Goal: Navigation & Orientation: Find specific page/section

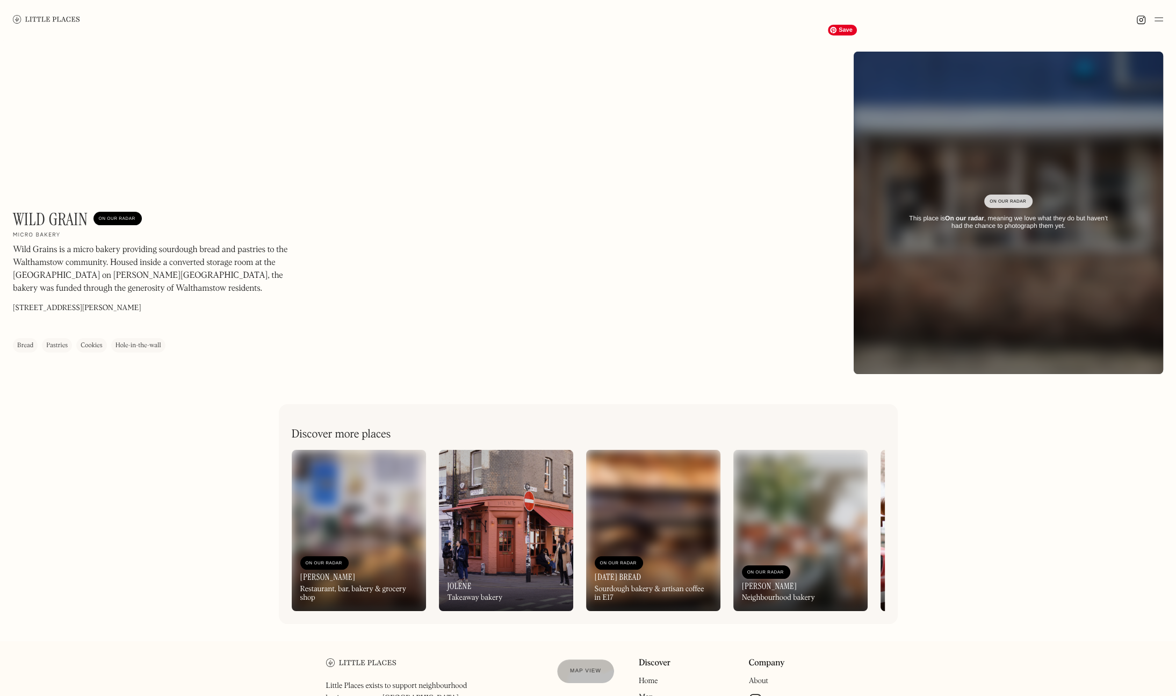
scroll to position [54, 0]
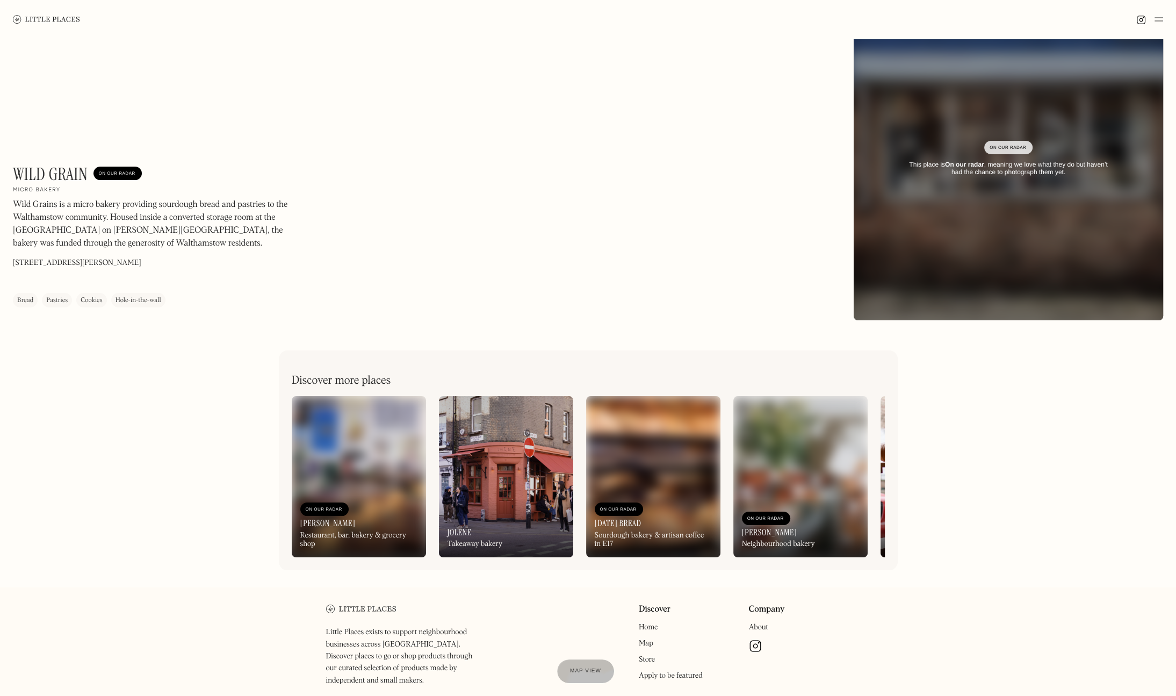
click at [976, 279] on img at bounding box center [1008, 159] width 371 height 387
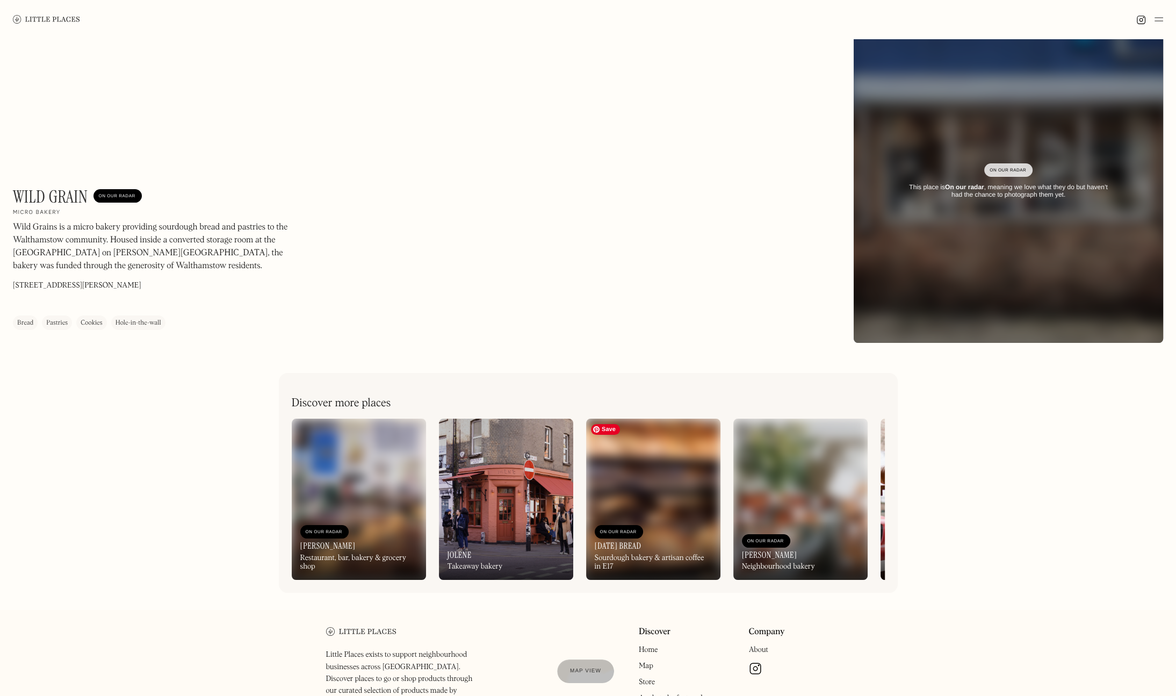
scroll to position [0, 0]
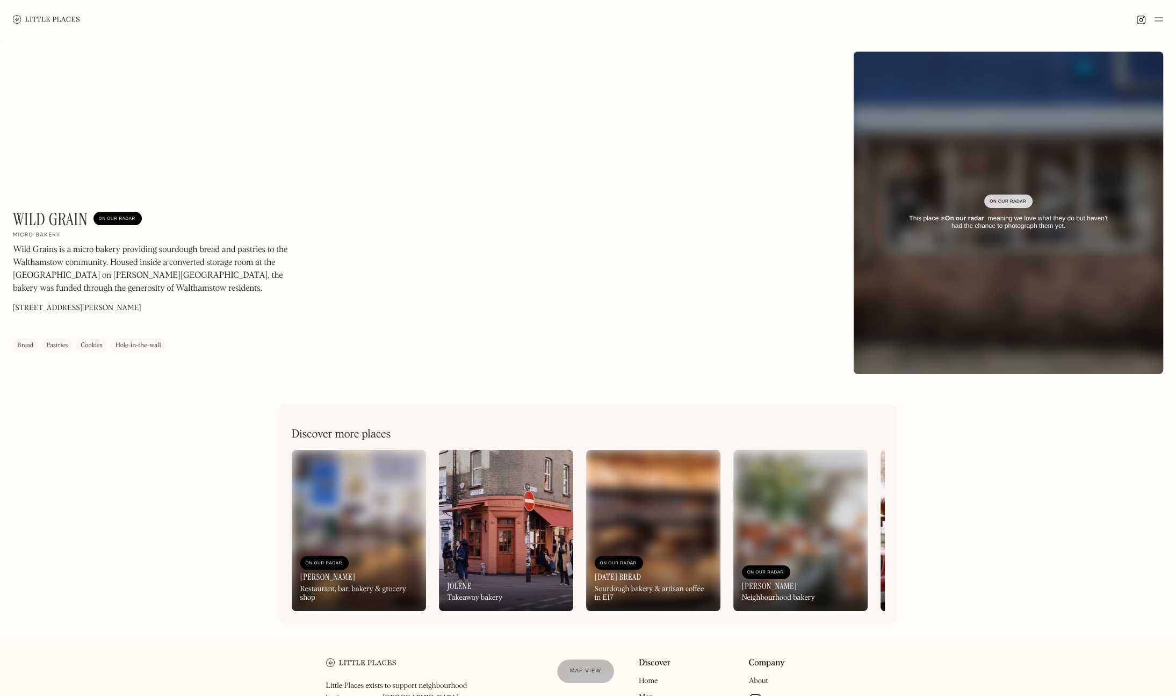
click at [432, 209] on div "Wild Grain On Our Radar Micro bakery Wild Grains is a micro bakery providing so…" at bounding box center [425, 280] width 824 height 143
click at [40, 225] on h1 "Wild Grain" at bounding box center [50, 219] width 75 height 20
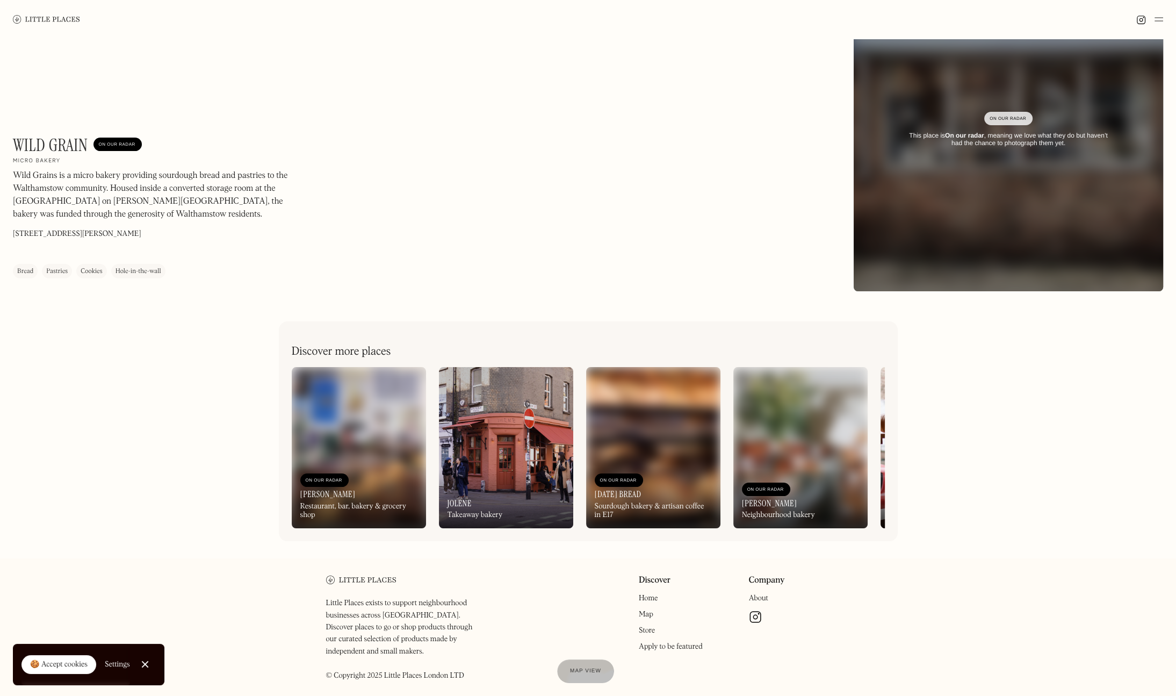
scroll to position [123, 0]
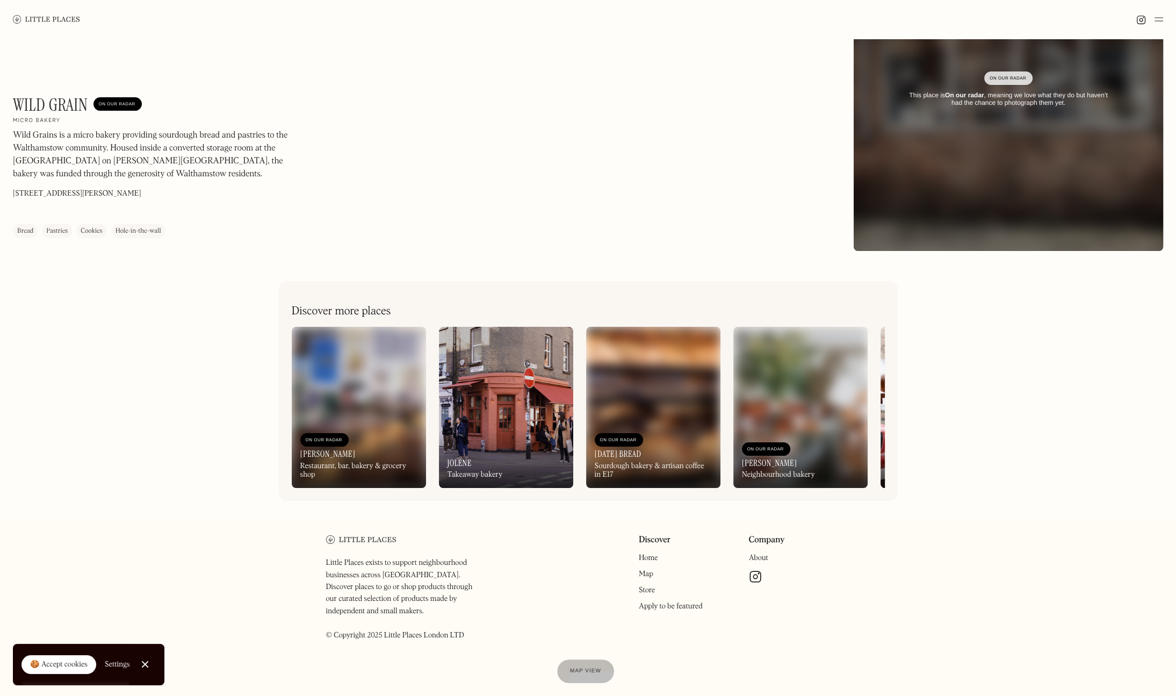
click at [39, 16] on img at bounding box center [46, 19] width 67 height 8
click at [1013, 81] on div "On Our Radar" at bounding box center [1009, 78] width 38 height 11
click at [1012, 78] on div "On Our Radar" at bounding box center [1009, 78] width 38 height 11
click at [973, 103] on div "This place is On our radar , meaning we love what they do but haven’t had the c…" at bounding box center [1008, 99] width 211 height 16
click at [116, 109] on div "On Our Radar" at bounding box center [118, 104] width 38 height 11
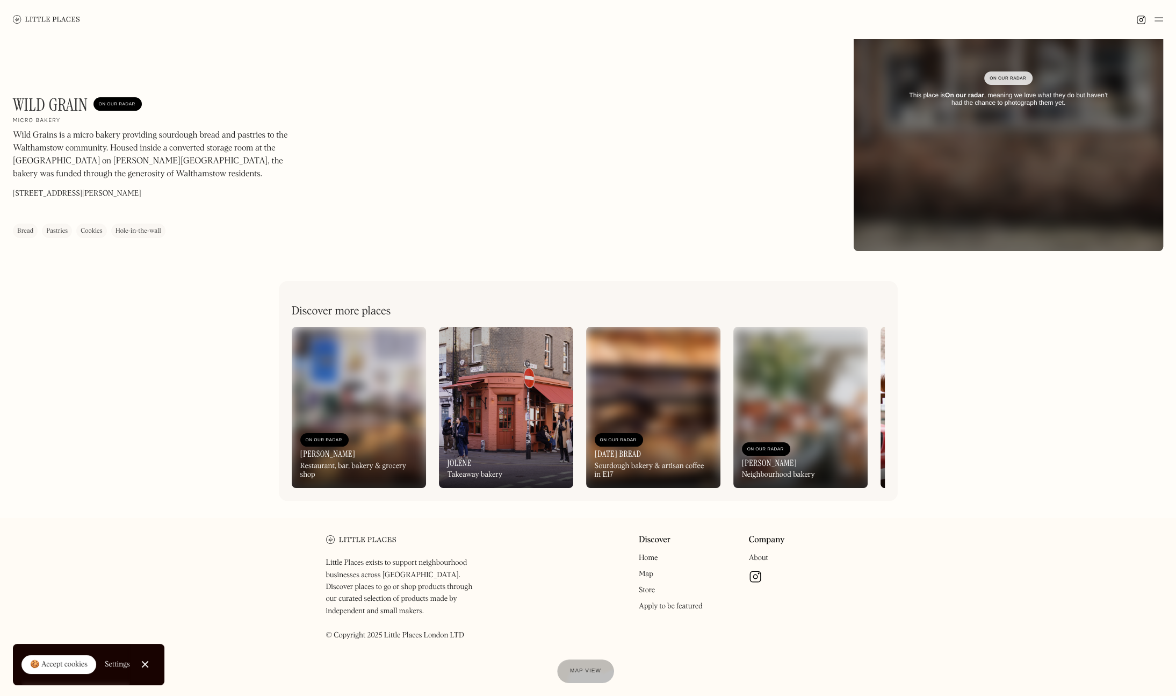
click at [50, 111] on h1 "Wild Grain" at bounding box center [50, 105] width 75 height 20
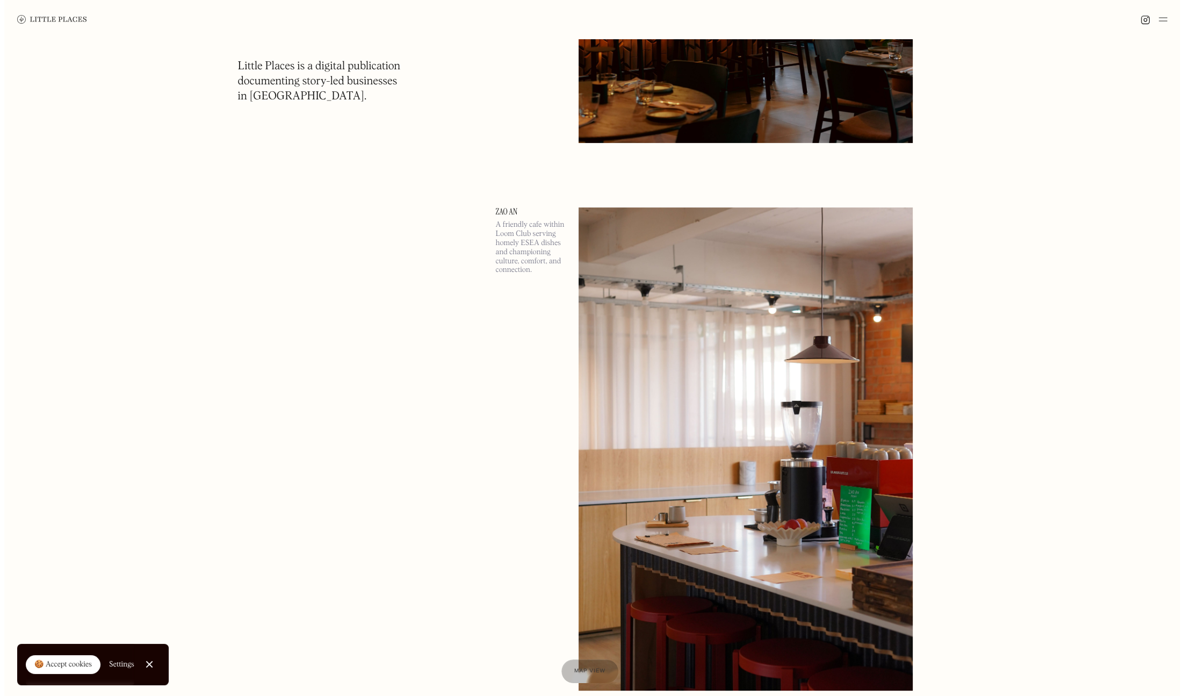
scroll to position [591, 0]
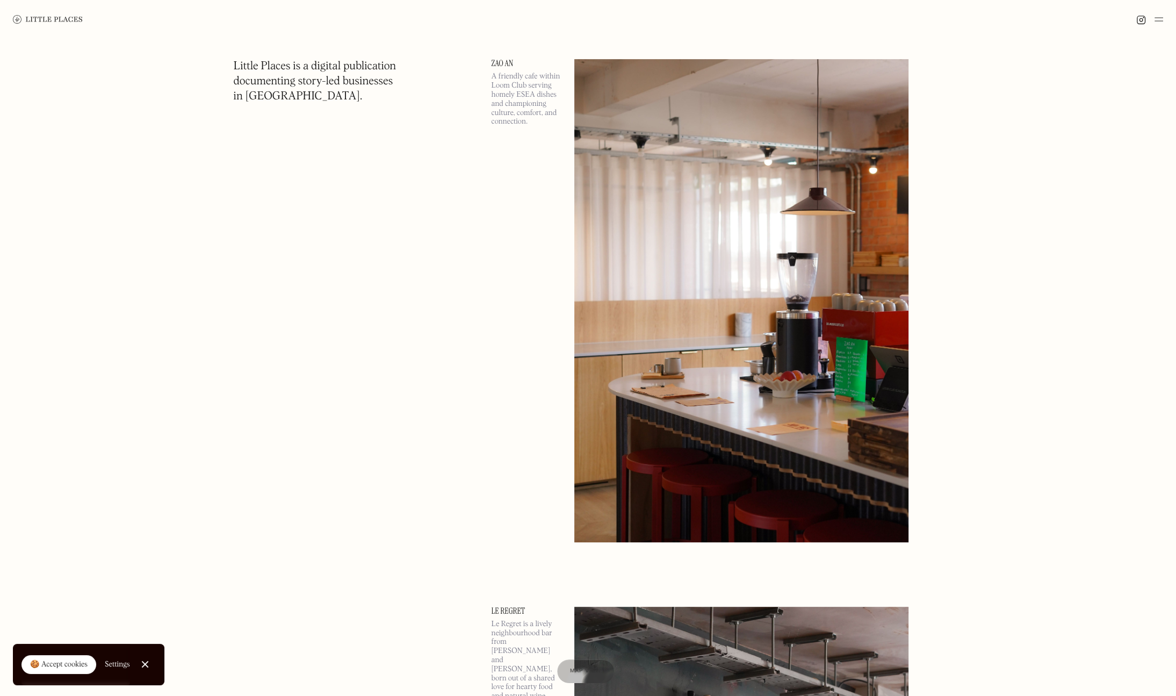
click at [751, 202] on img at bounding box center [741, 300] width 334 height 483
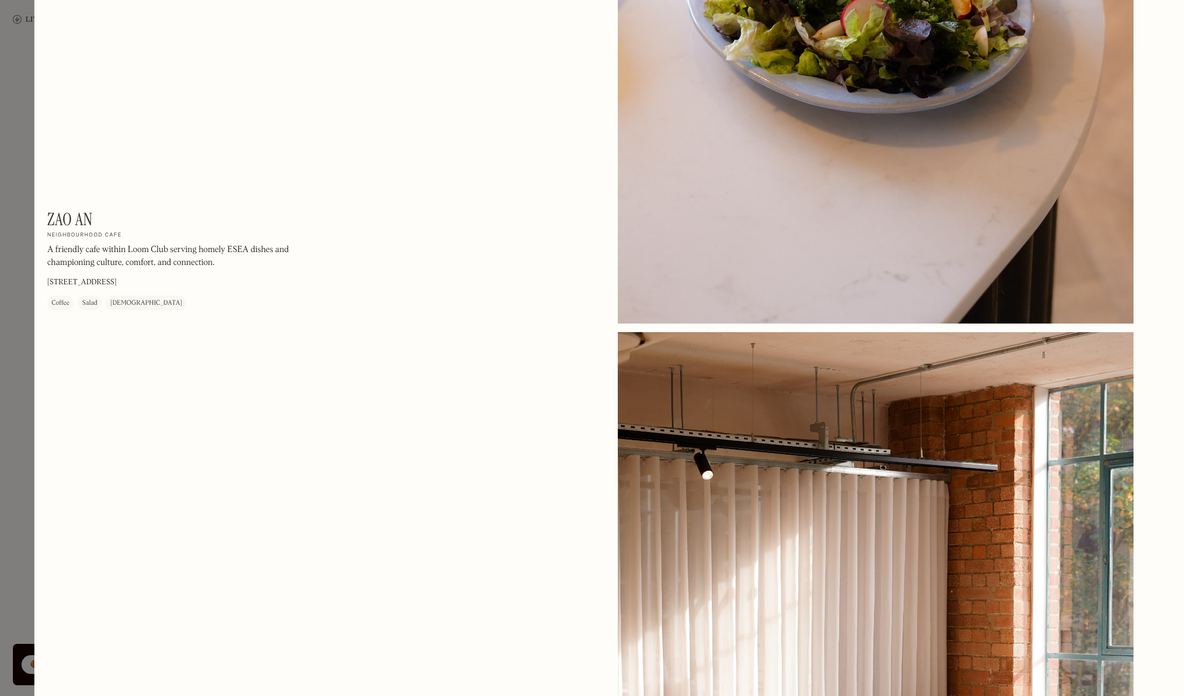
scroll to position [1881, 0]
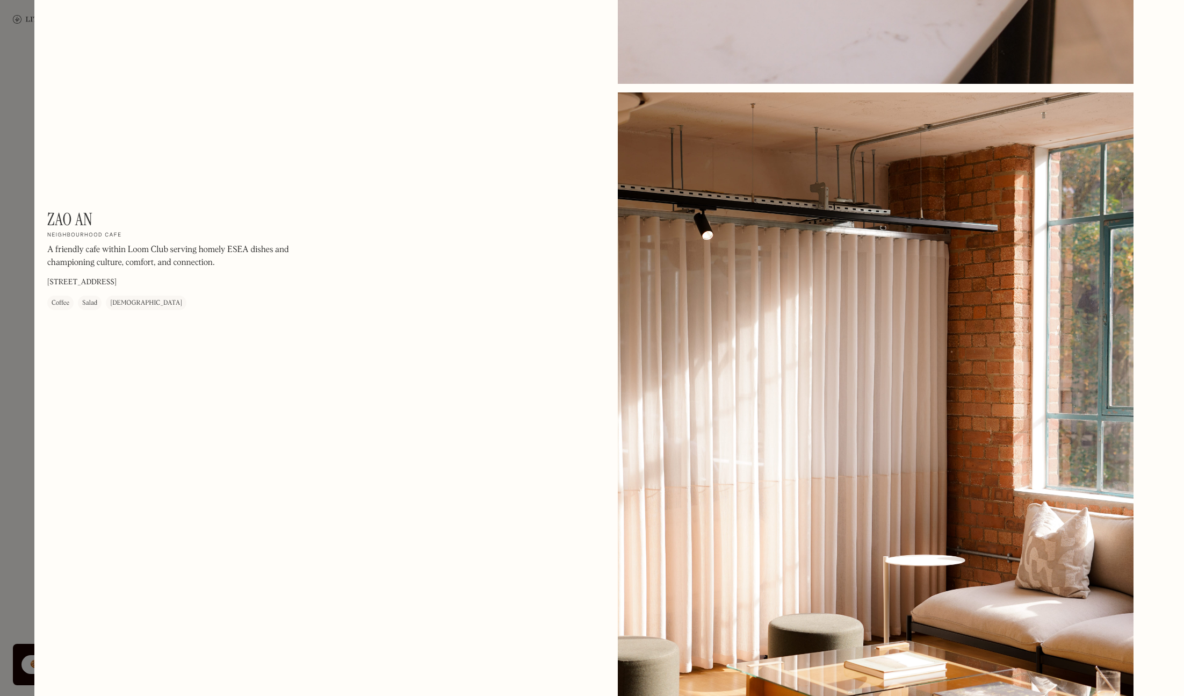
click at [33, 322] on div at bounding box center [592, 348] width 1184 height 696
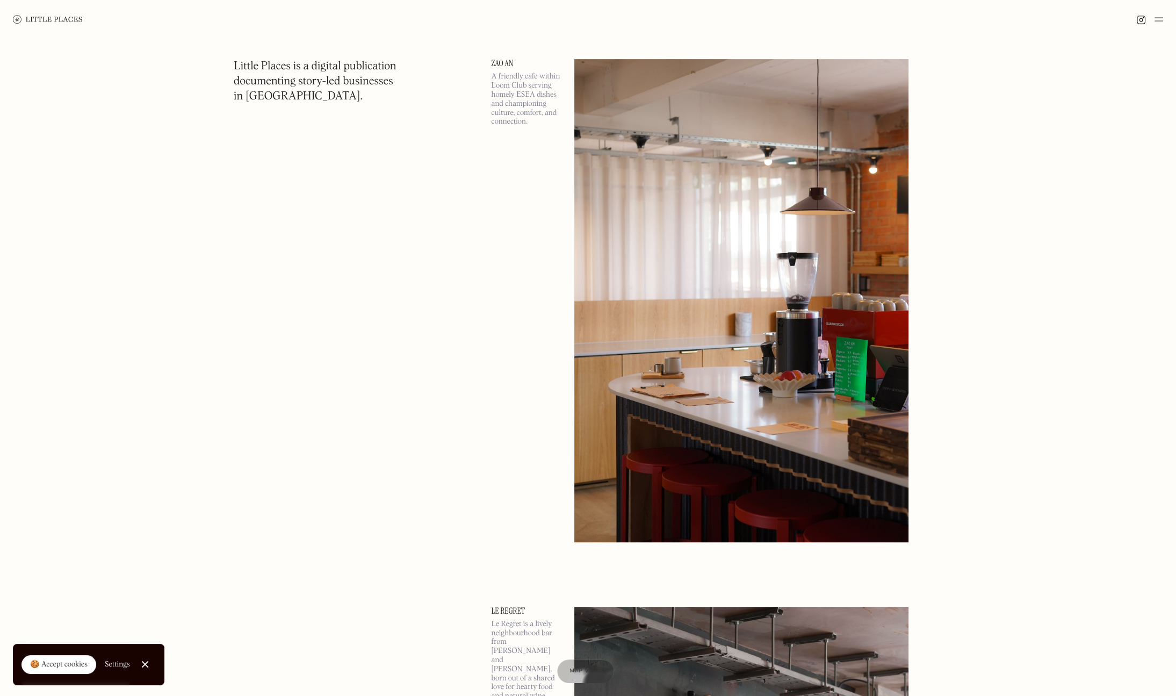
click at [282, 89] on h1 "Little Places is a digital publication documenting story-led businesses in Lond…" at bounding box center [315, 81] width 163 height 45
click at [789, 124] on img at bounding box center [741, 300] width 334 height 483
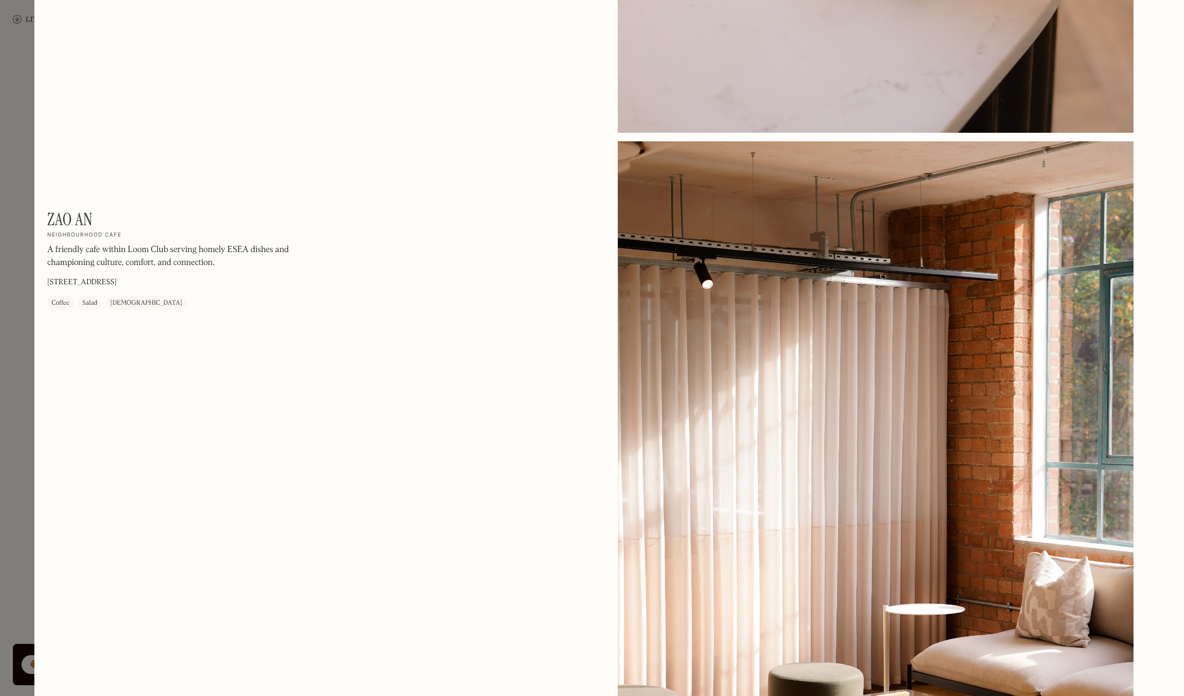
scroll to position [1740, 0]
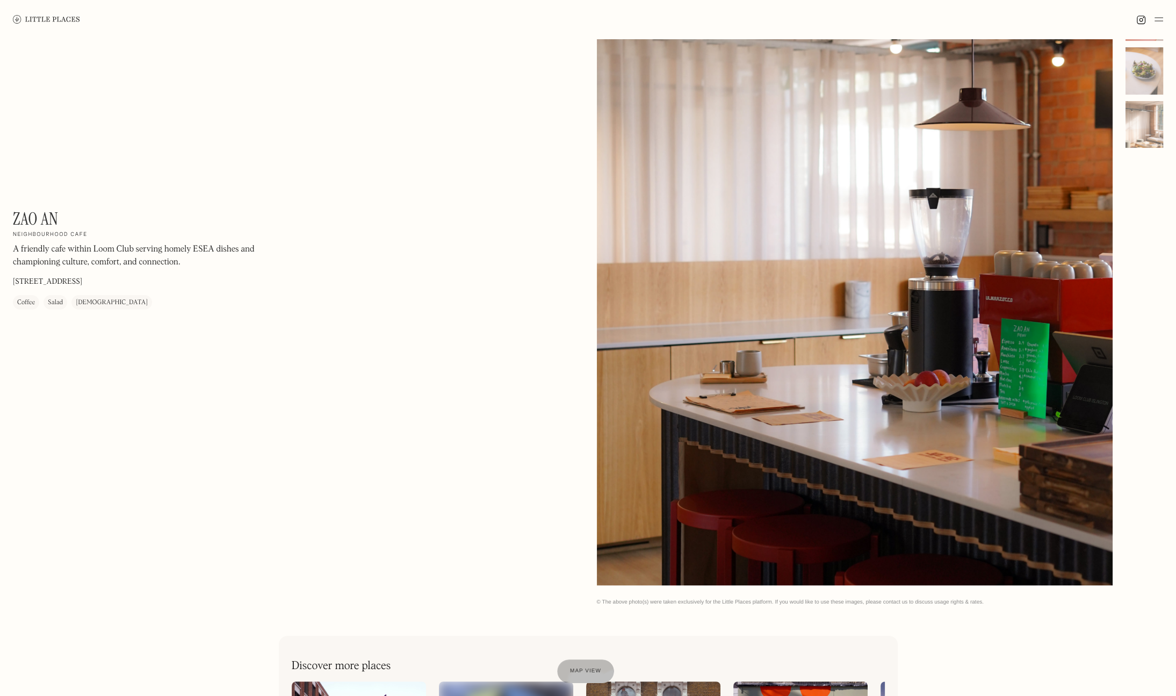
scroll to position [90, 0]
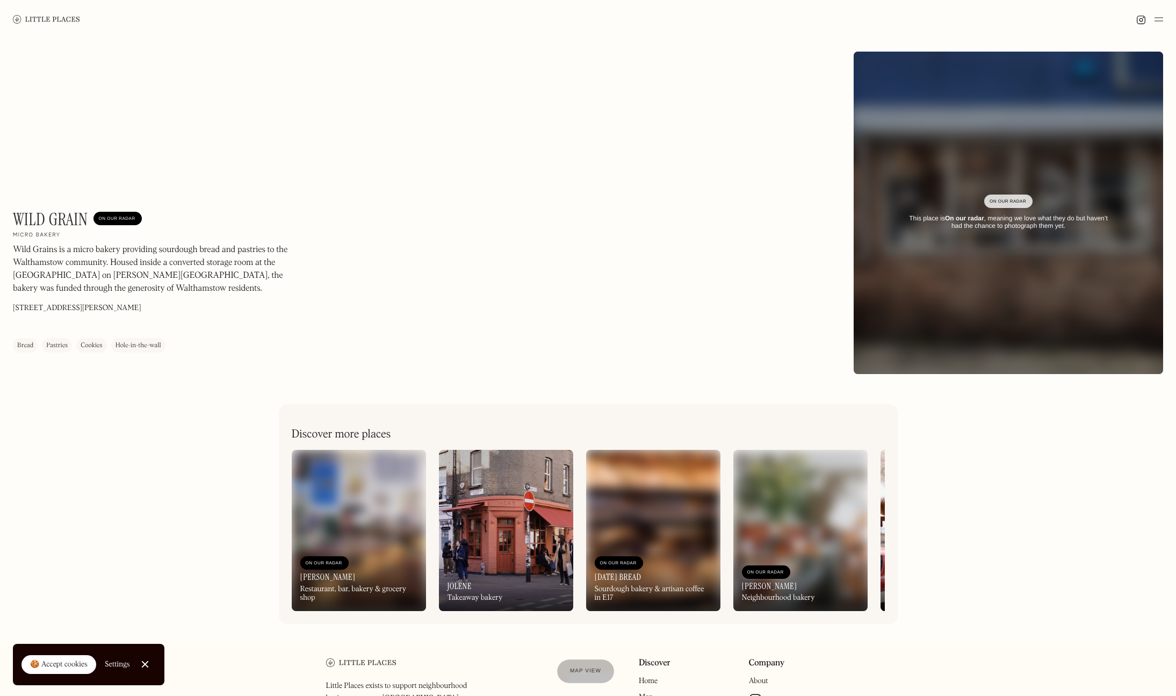
scroll to position [123, 0]
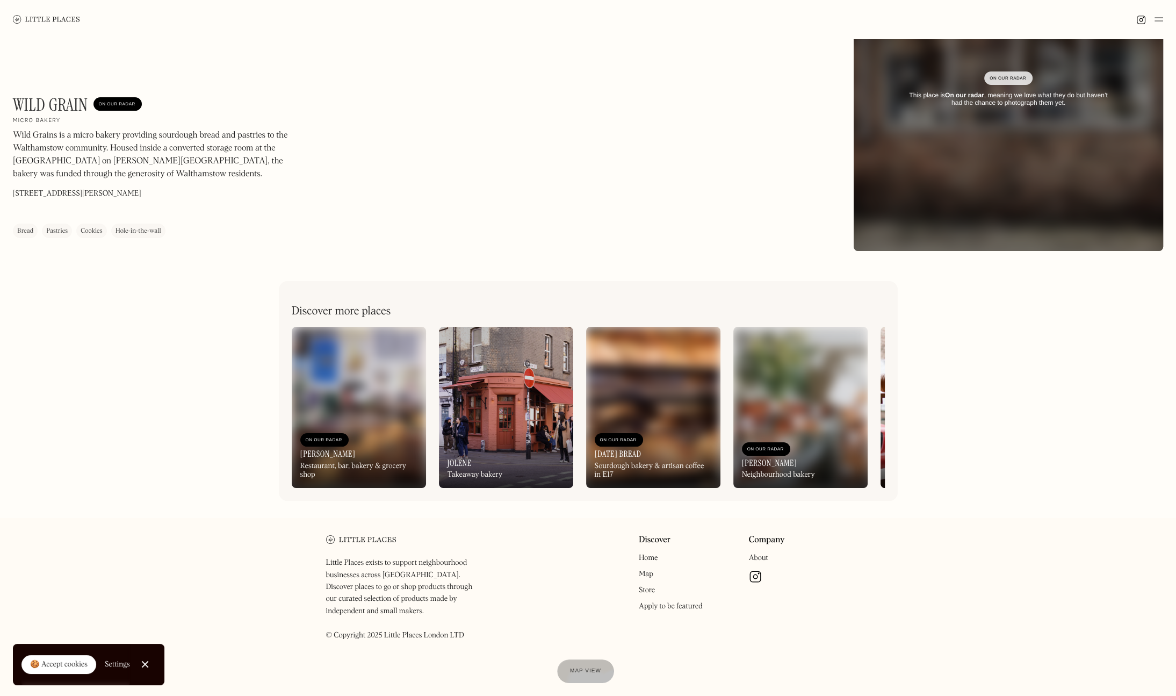
click at [37, 15] on link at bounding box center [46, 19] width 67 height 39
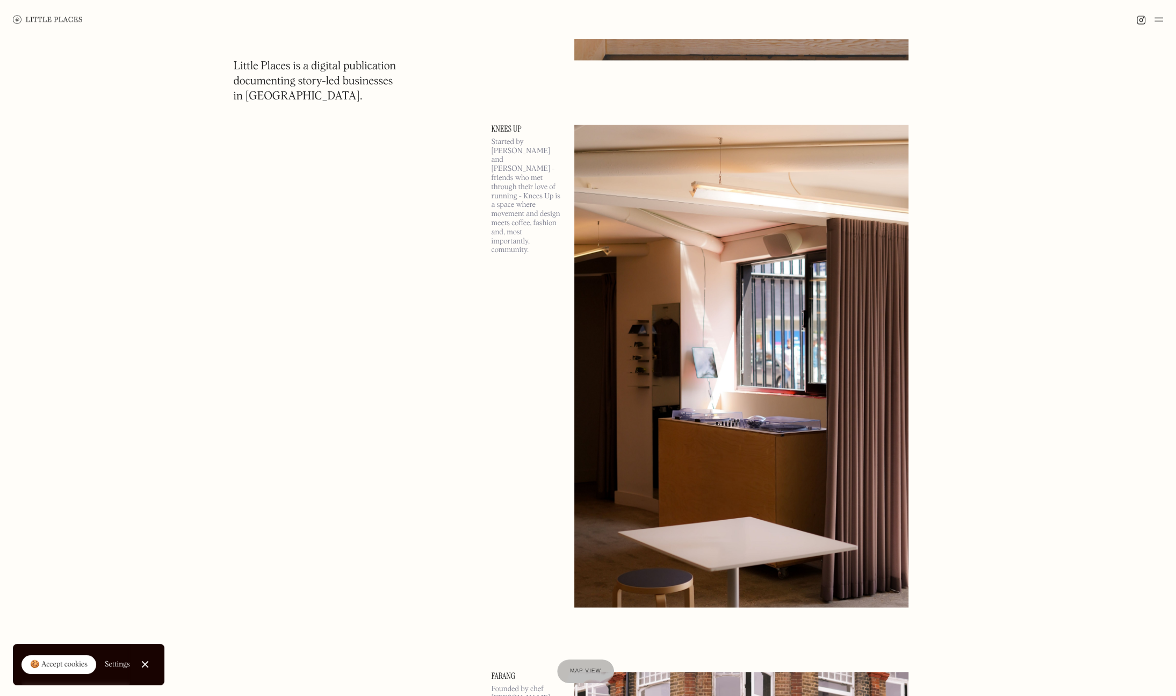
scroll to position [2150, 0]
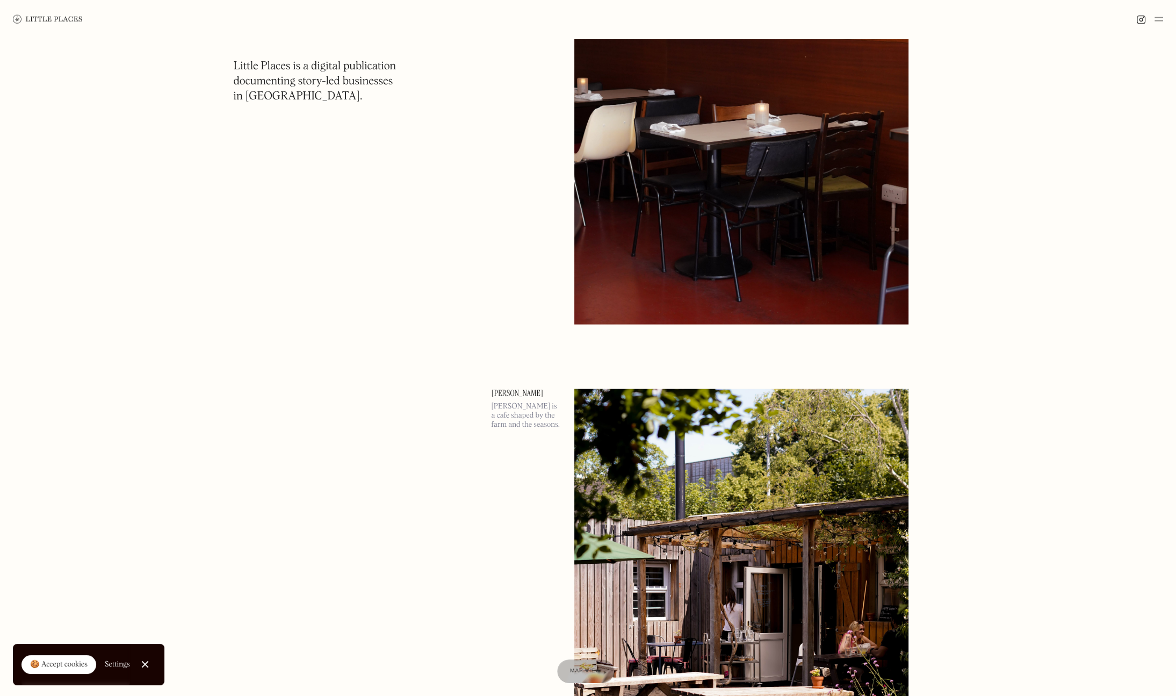
drag, startPoint x: 442, startPoint y: 373, endPoint x: 444, endPoint y: 389, distance: 15.7
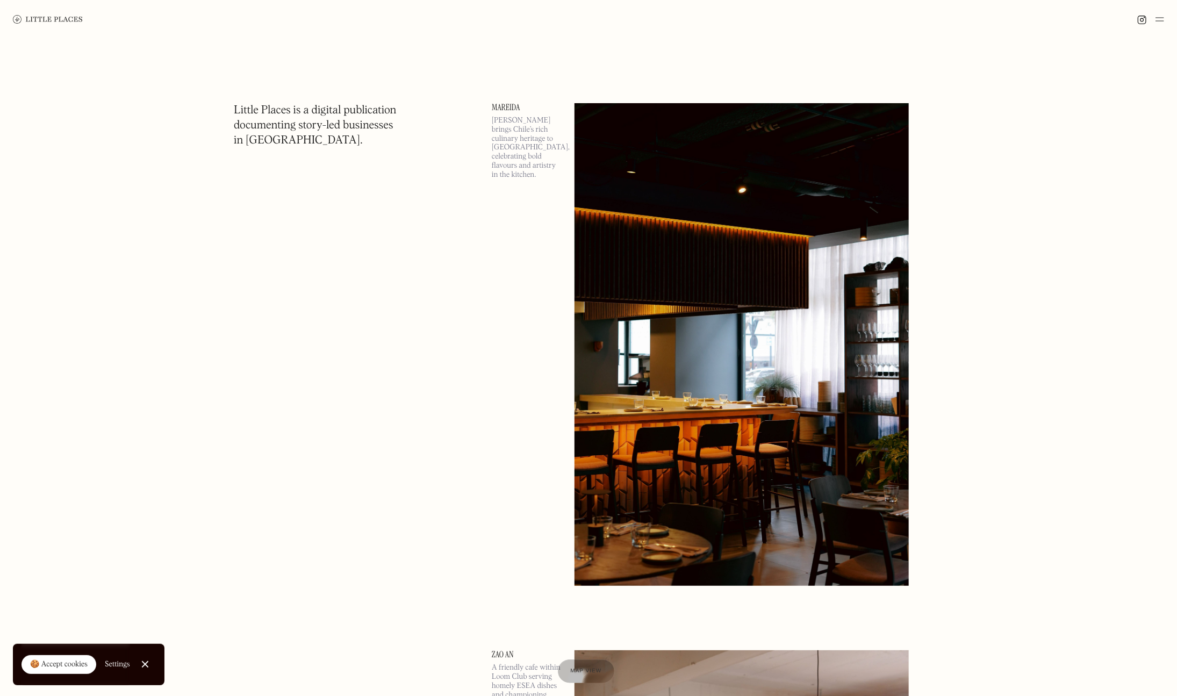
scroll to position [430, 0]
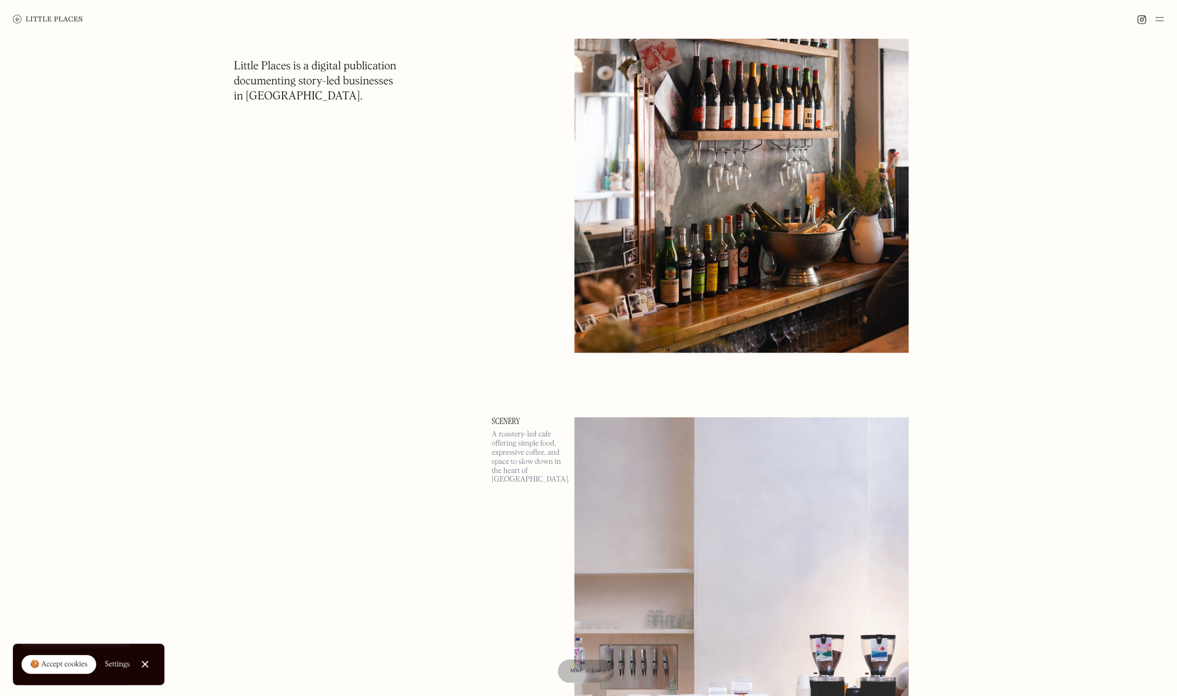
scroll to position [1397, 0]
